Goal: Check status: Check status

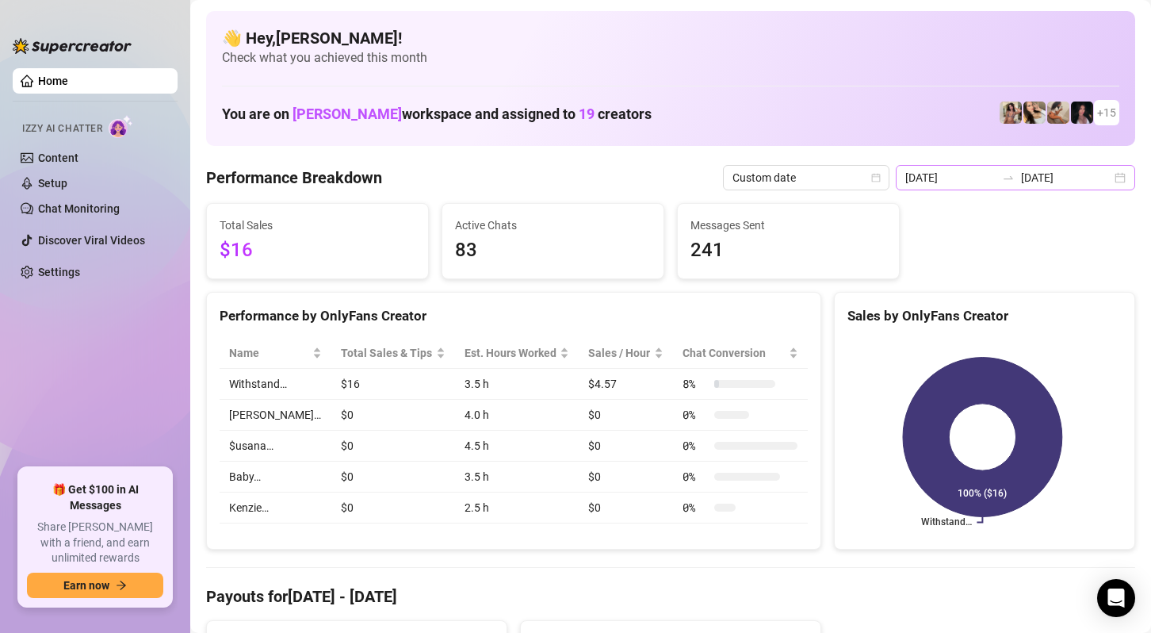
click at [1111, 179] on div "[DATE] [DATE]" at bounding box center [1015, 177] width 239 height 25
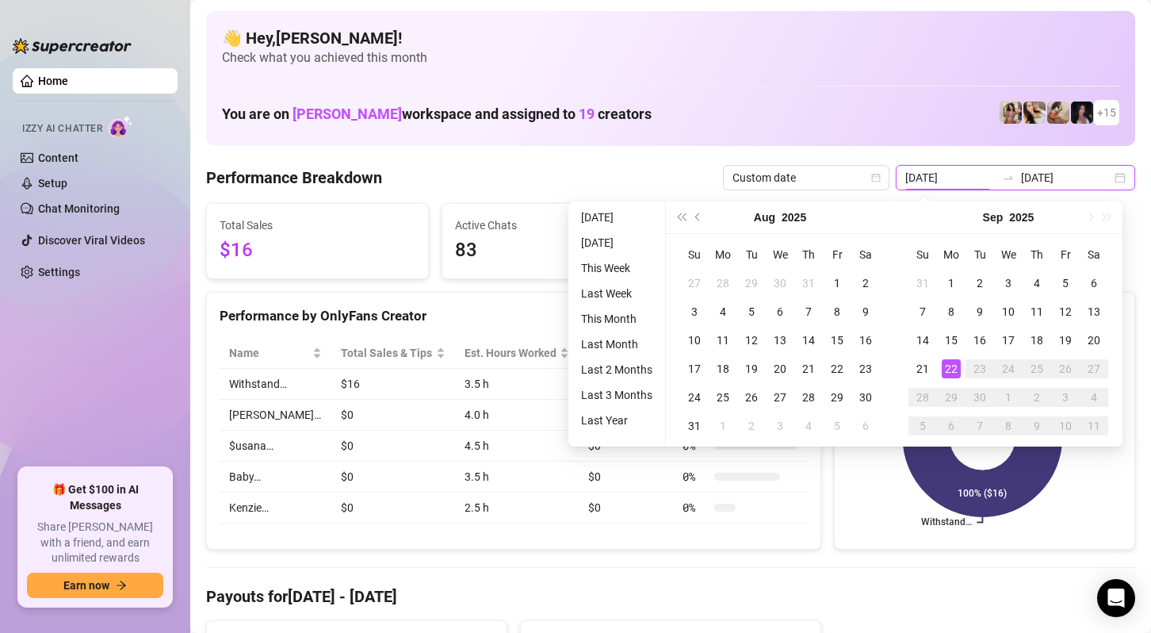
type input "[DATE]"
click at [950, 375] on div "22" at bounding box center [951, 368] width 19 height 19
click at [946, 375] on div "22" at bounding box center [951, 368] width 19 height 19
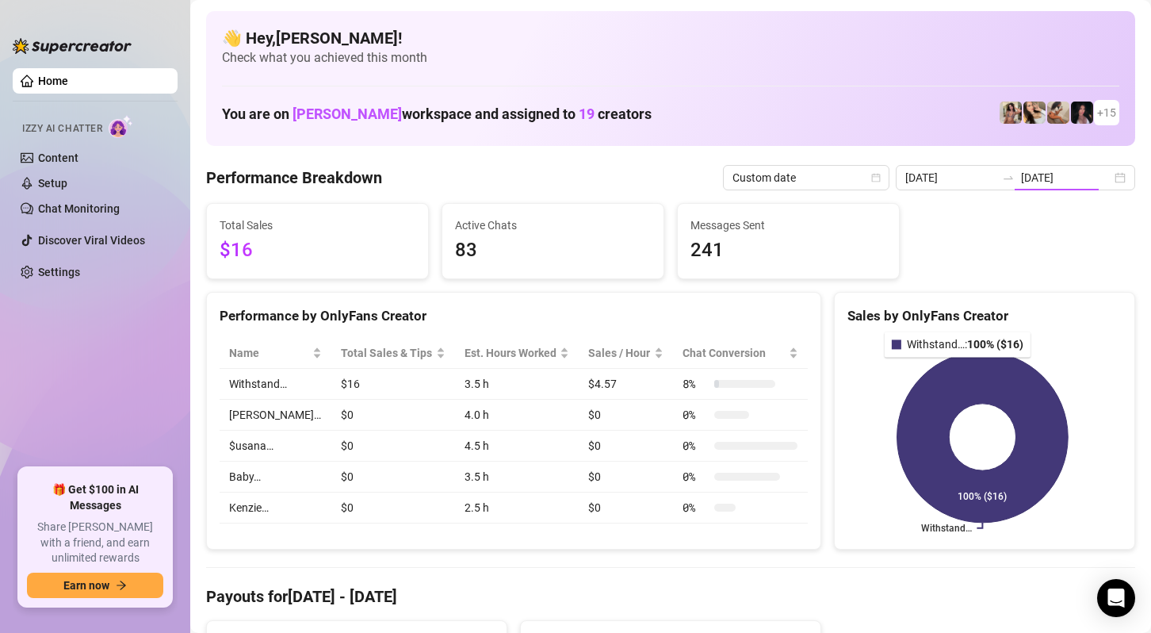
click at [951, 367] on icon at bounding box center [982, 436] width 171 height 171
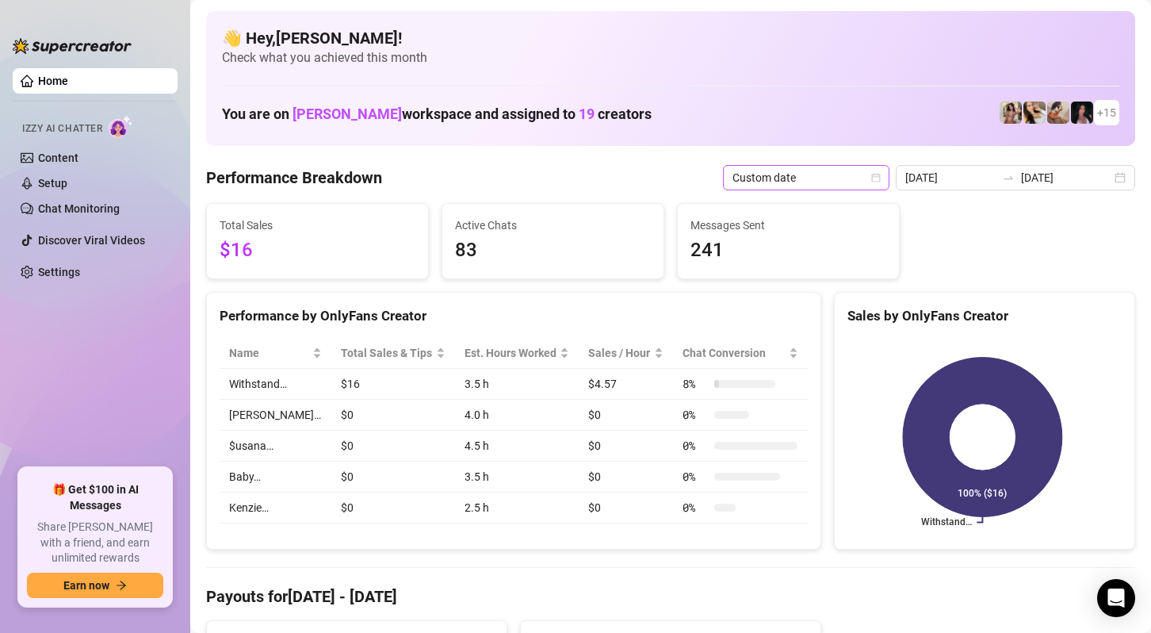
click at [867, 177] on span "Custom date" at bounding box center [806, 178] width 147 height 24
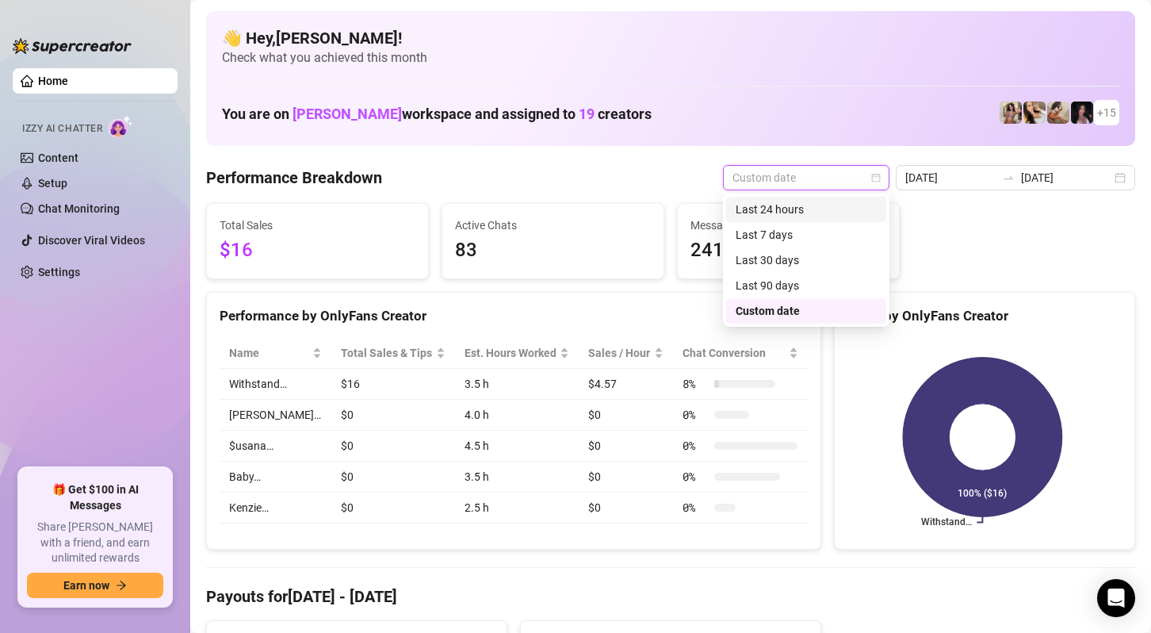
click at [828, 215] on div "Last 24 hours" at bounding box center [806, 209] width 141 height 17
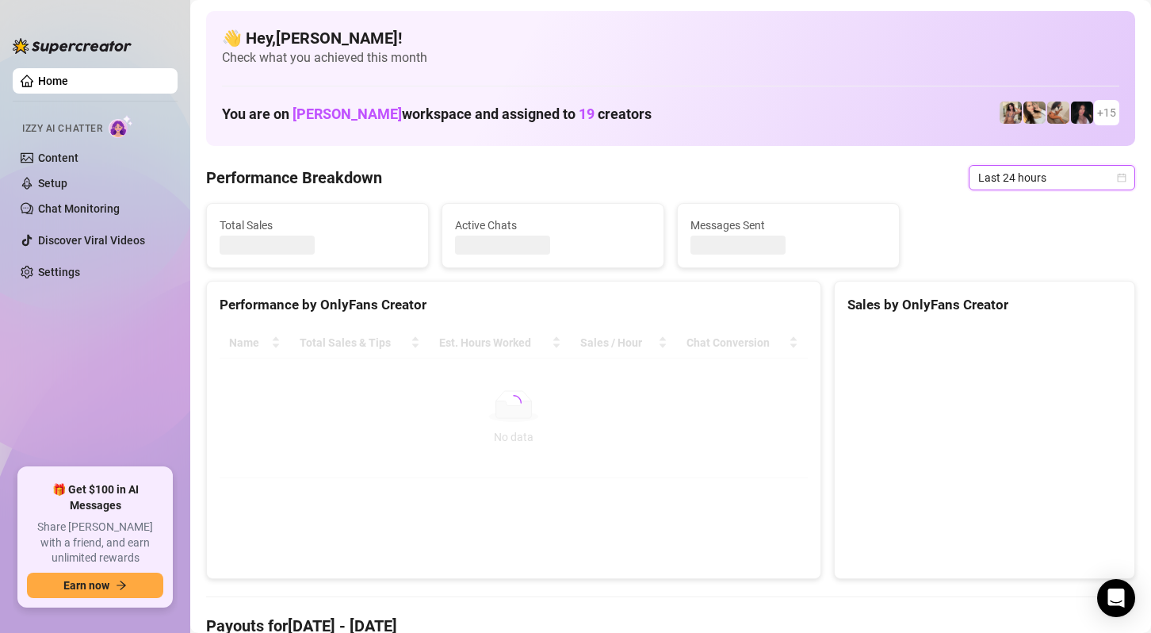
click at [1080, 175] on span "Last 24 hours" at bounding box center [1051, 178] width 147 height 24
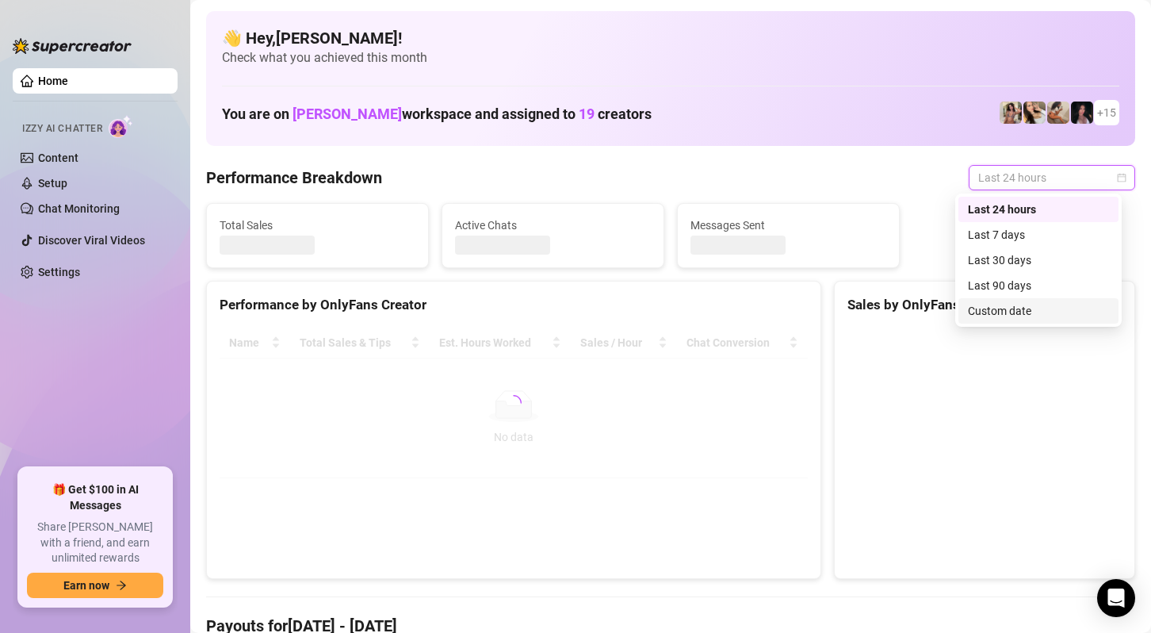
click at [1022, 308] on div "Custom date" at bounding box center [1038, 310] width 141 height 17
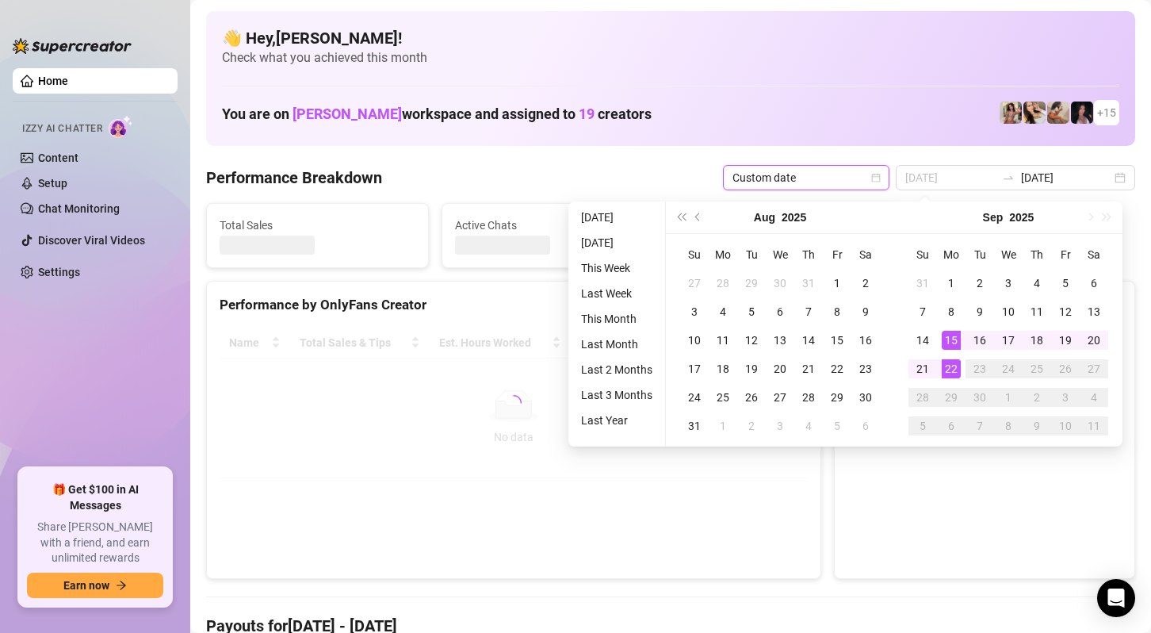
type input "[DATE]"
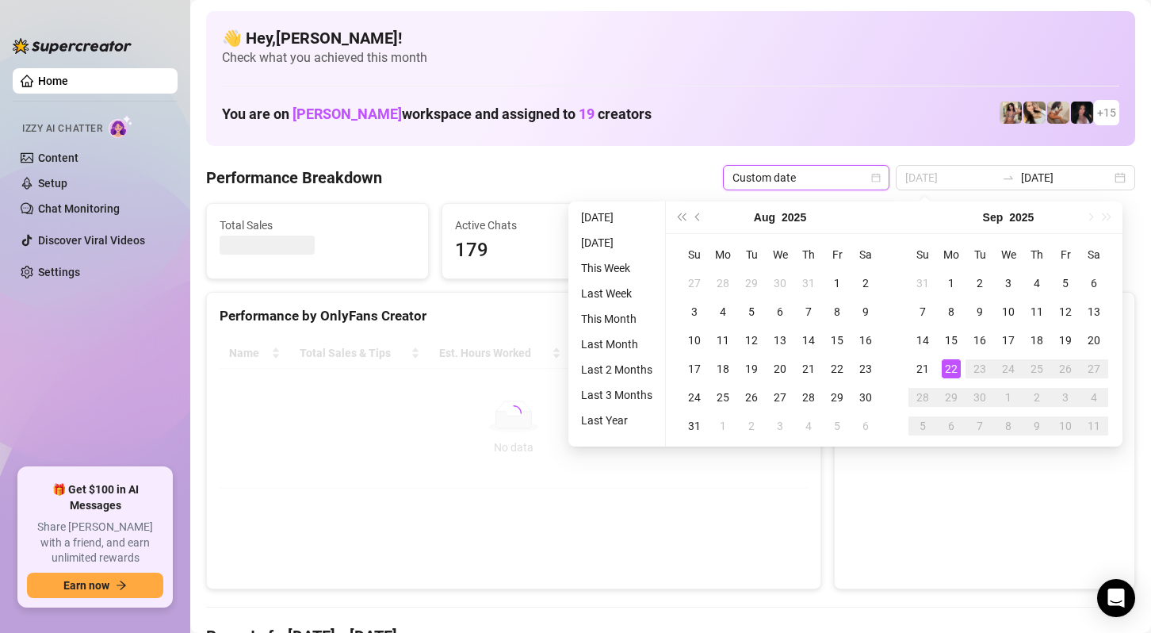
click at [952, 365] on div "22" at bounding box center [951, 368] width 19 height 19
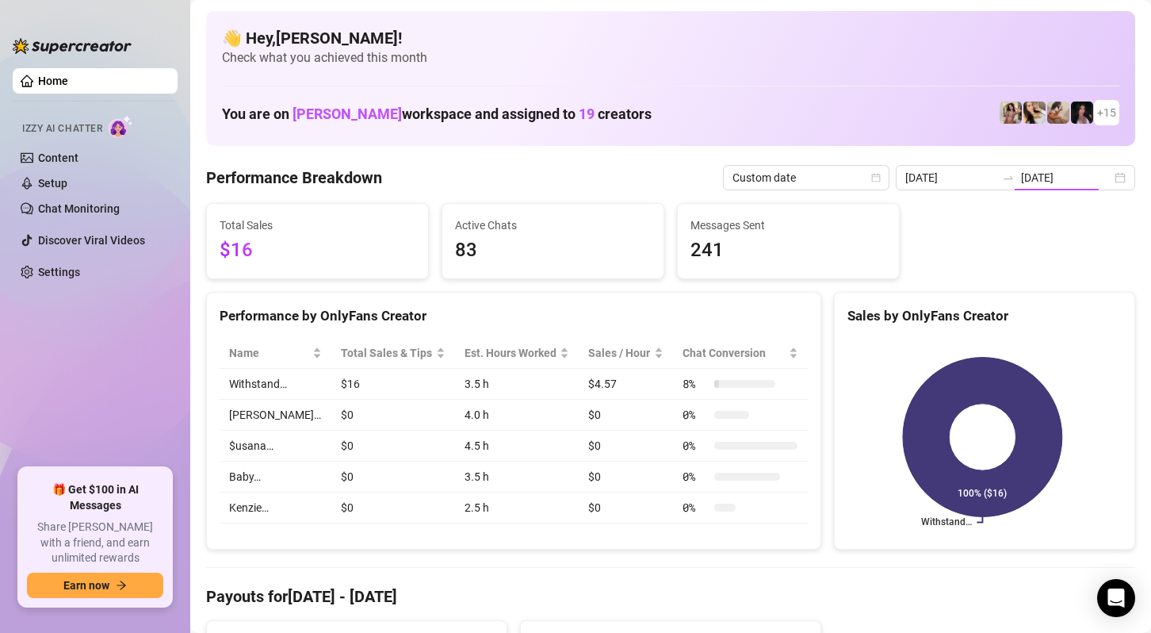
type input "[DATE]"
